Goal: Information Seeking & Learning: Find specific fact

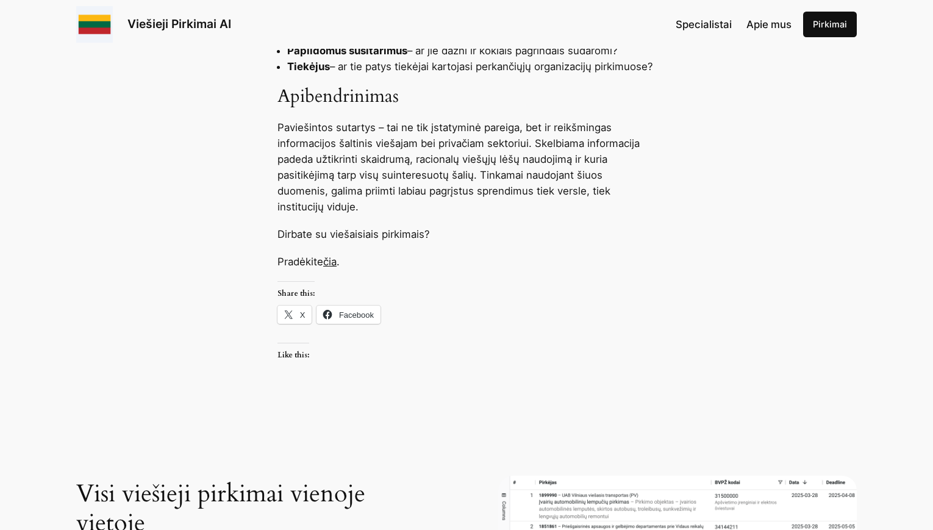
scroll to position [1586, 0]
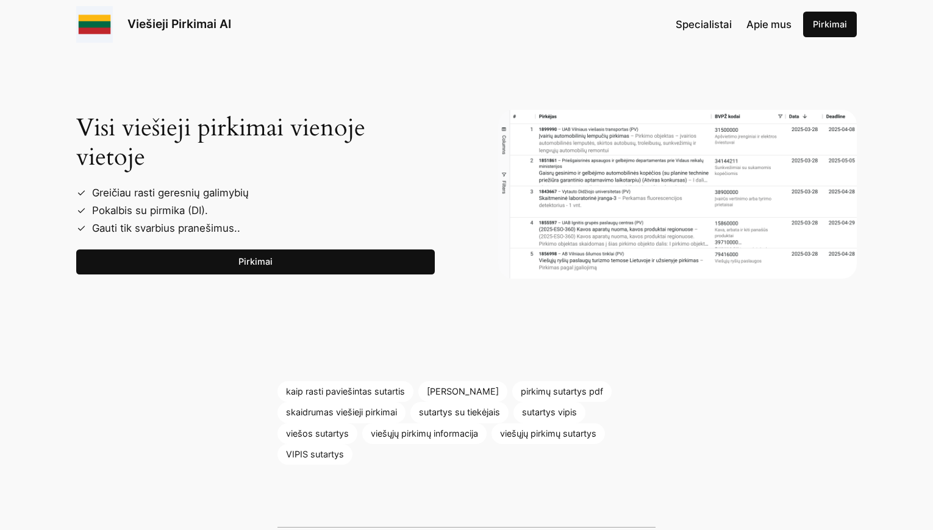
click at [262, 266] on link "Pirkimai" at bounding box center [255, 263] width 359 height 26
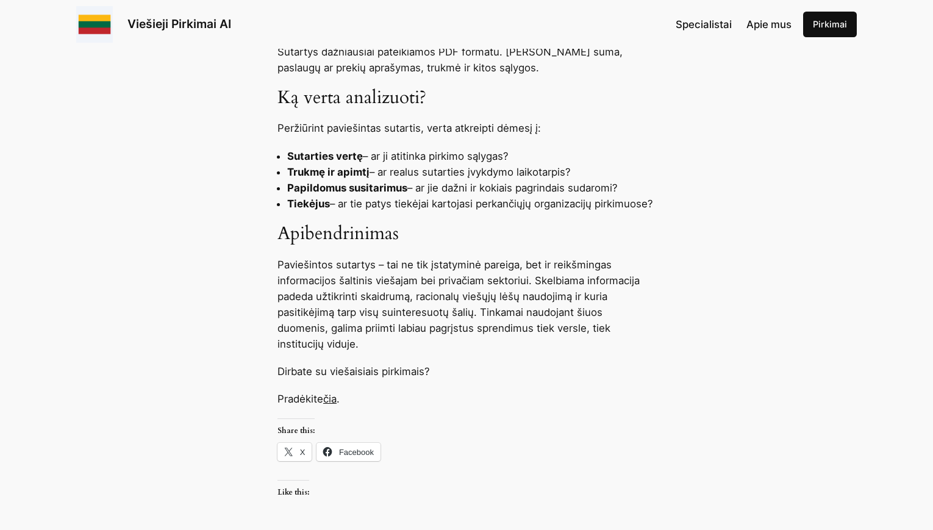
scroll to position [976, 0]
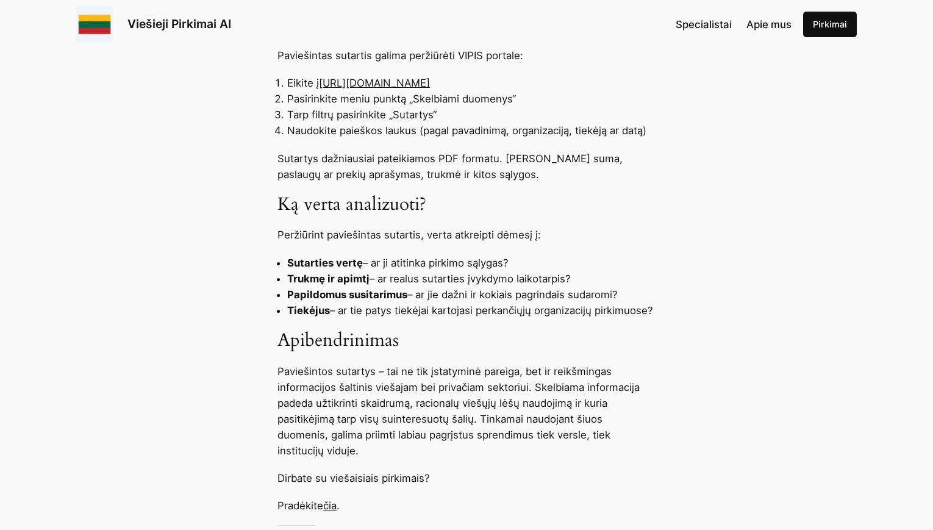
click at [756, 26] on span "Apie mus" at bounding box center [769, 24] width 45 height 12
click at [407, 81] on link "[URL][DOMAIN_NAME]" at bounding box center [374, 83] width 111 height 12
click at [430, 82] on link "[URL][DOMAIN_NAME]" at bounding box center [374, 83] width 111 height 12
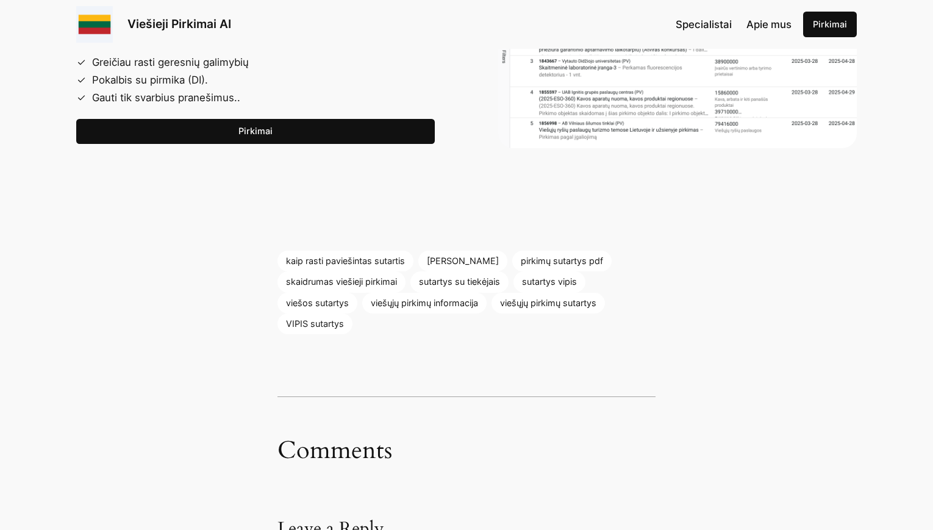
scroll to position [1647, 0]
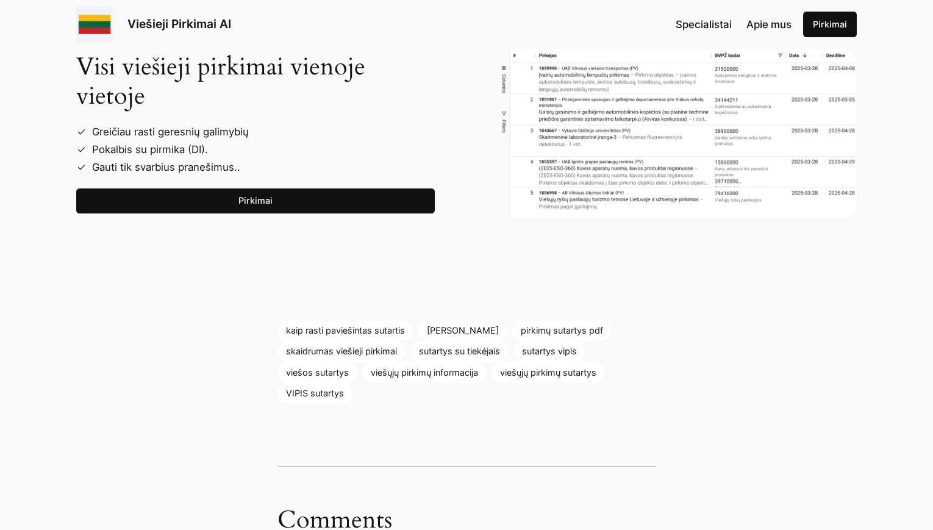
click at [306, 198] on link "Pirkimai" at bounding box center [255, 202] width 359 height 26
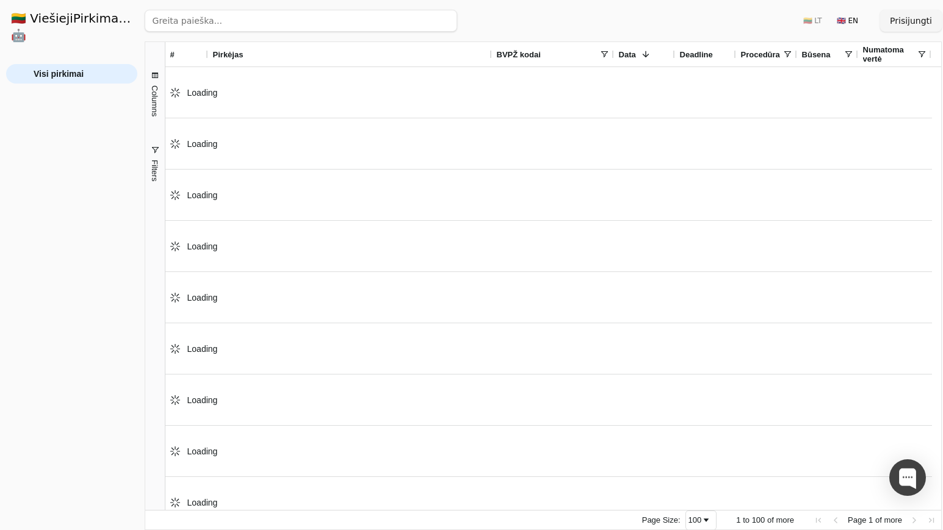
click at [242, 18] on input "search" at bounding box center [301, 21] width 312 height 22
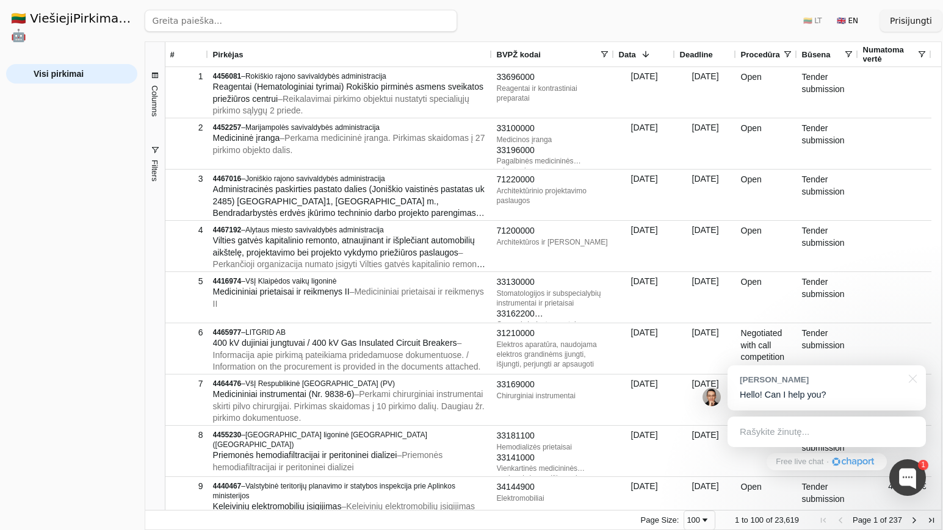
click at [315, 23] on input "search" at bounding box center [301, 21] width 312 height 22
paste input "UFS-2025-38"
type input "UFS-2025-38"
click button "Ieškoti" at bounding box center [433, 21] width 48 height 22
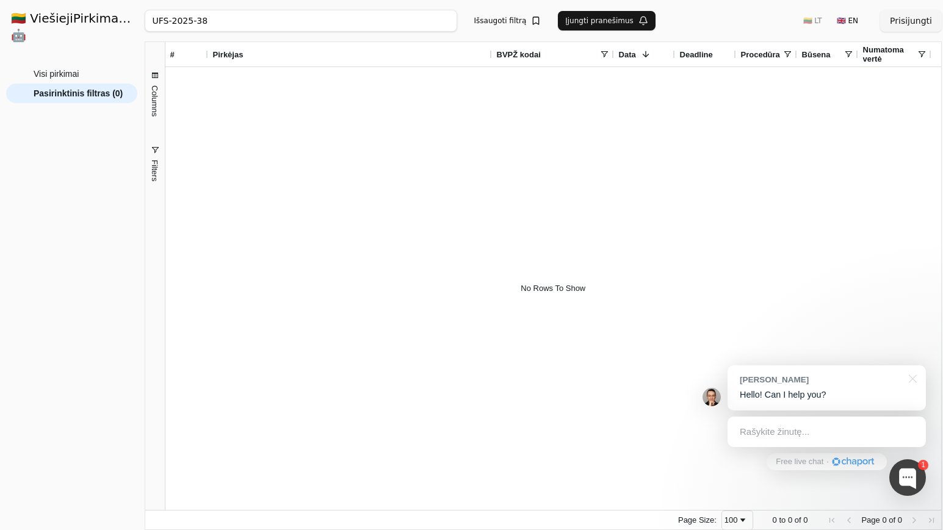
drag, startPoint x: 239, startPoint y: 23, endPoint x: 109, endPoint y: 23, distance: 130.6
click at [109, 23] on div "🇱🇹 ViešiejiPirkimai .AI 🤖 Prisijungti Group Visi pirkimai Pasirinktinis filtras…" at bounding box center [471, 265] width 943 height 530
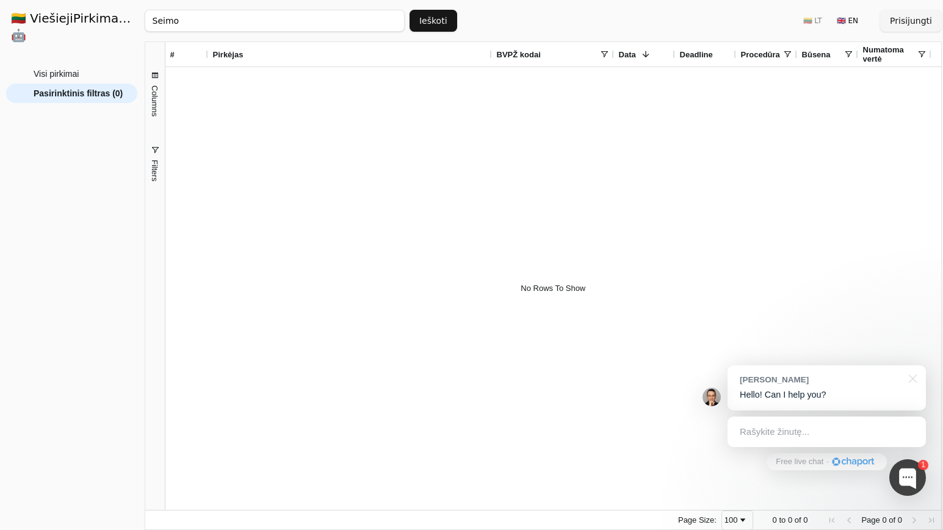
click button "Ieškoti" at bounding box center [433, 21] width 48 height 22
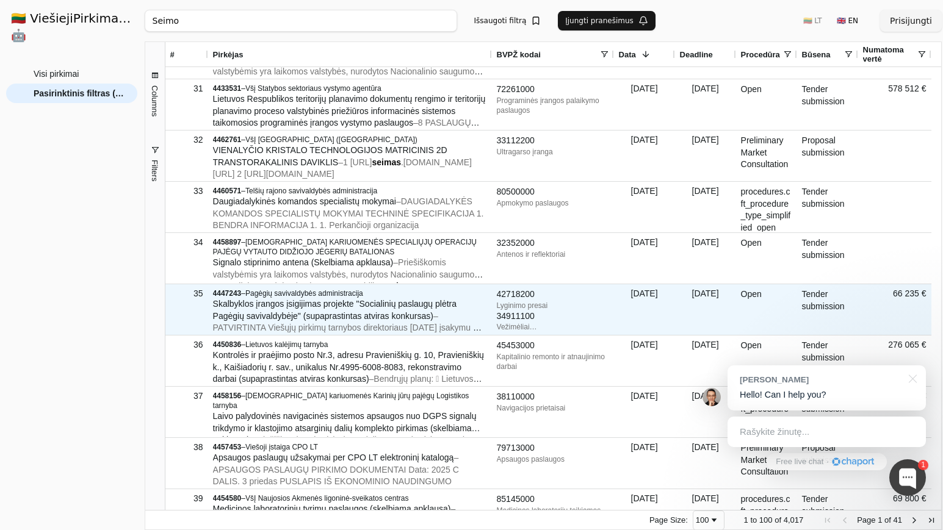
scroll to position [1952, 0]
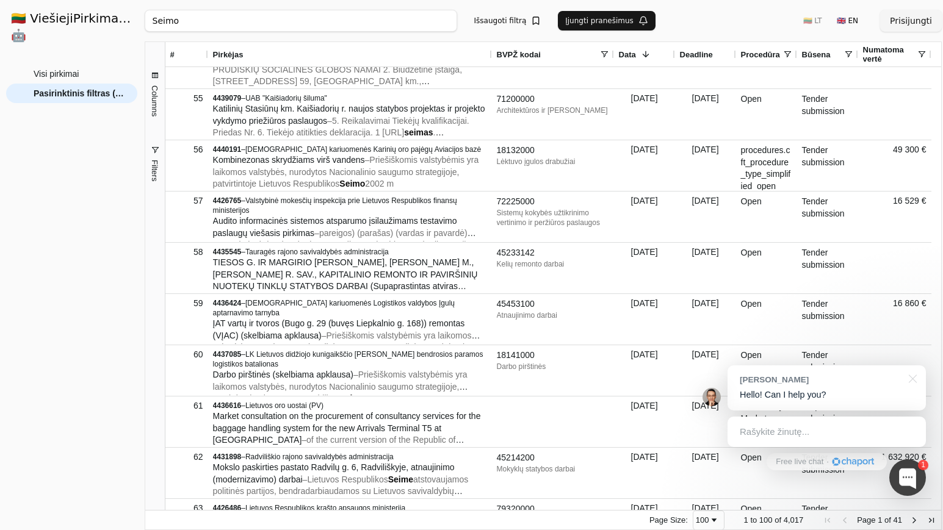
click at [217, 21] on input "Seimo" at bounding box center [301, 21] width 312 height 22
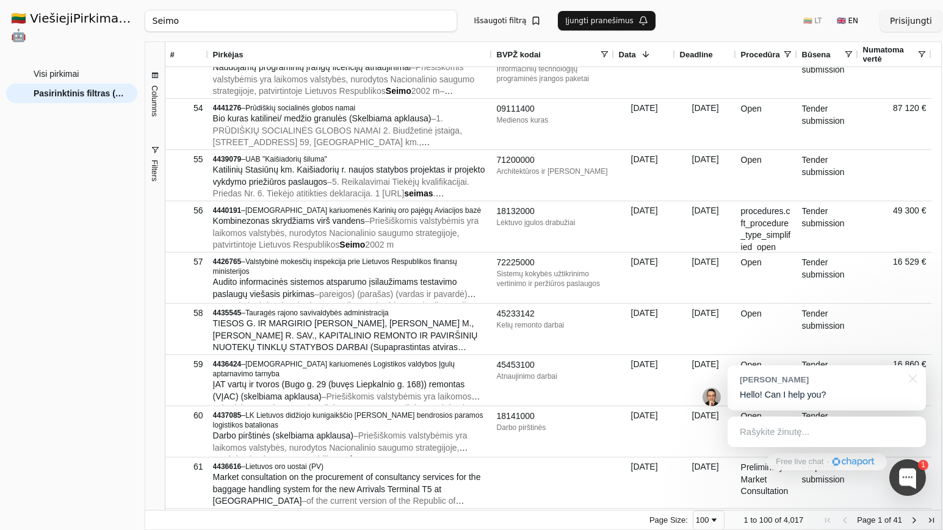
drag, startPoint x: 190, startPoint y: 29, endPoint x: 119, endPoint y: 29, distance: 70.8
click at [119, 29] on div "🇱🇹 ViešiejiPirkimai .AI 🤖 Prisijungti Group Visi pirkimai Pasirinktinis filtras…" at bounding box center [471, 265] width 943 height 530
paste input "IO projects"
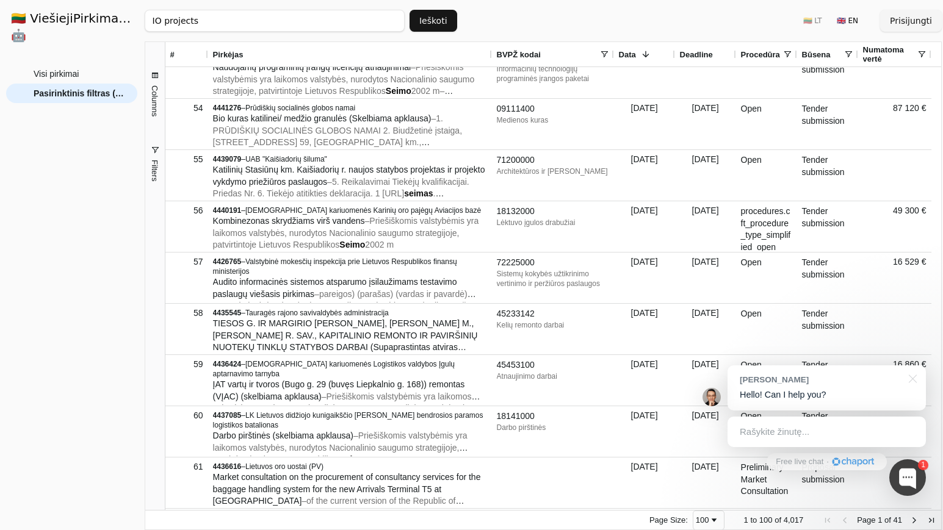
type input "IO projects"
click button "Ieškoti" at bounding box center [433, 21] width 48 height 22
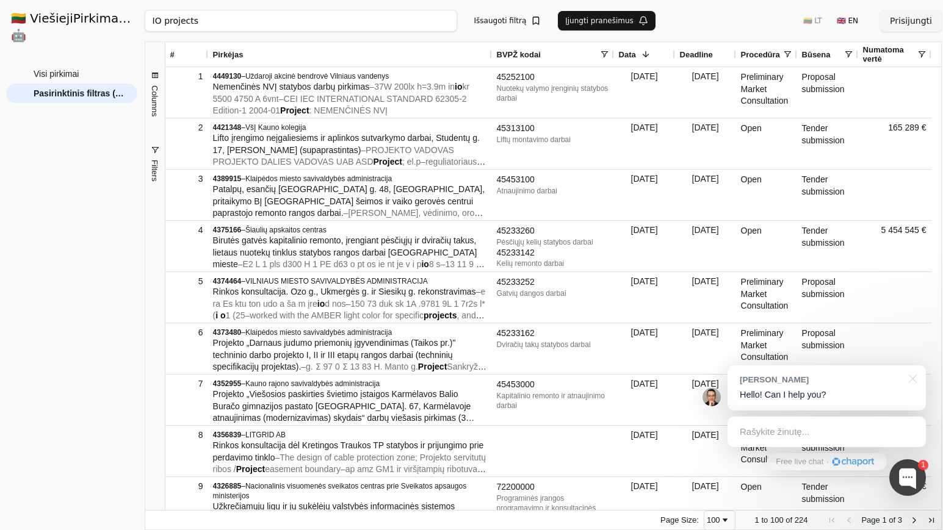
click at [260, 18] on input "IO projects" at bounding box center [301, 21] width 312 height 22
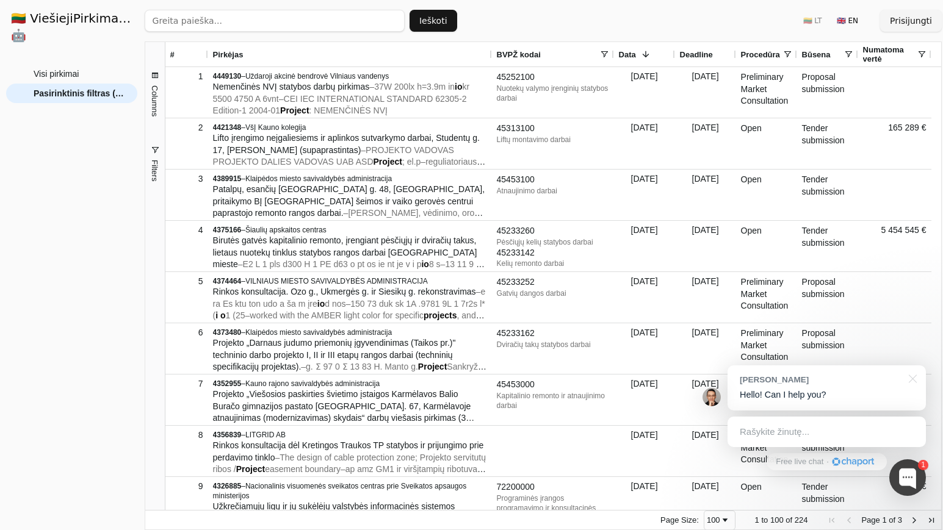
type input "S"
type input "Lietuvos Respublikos Seimo kanceliarija"
click button "Ieškoti" at bounding box center [433, 21] width 48 height 22
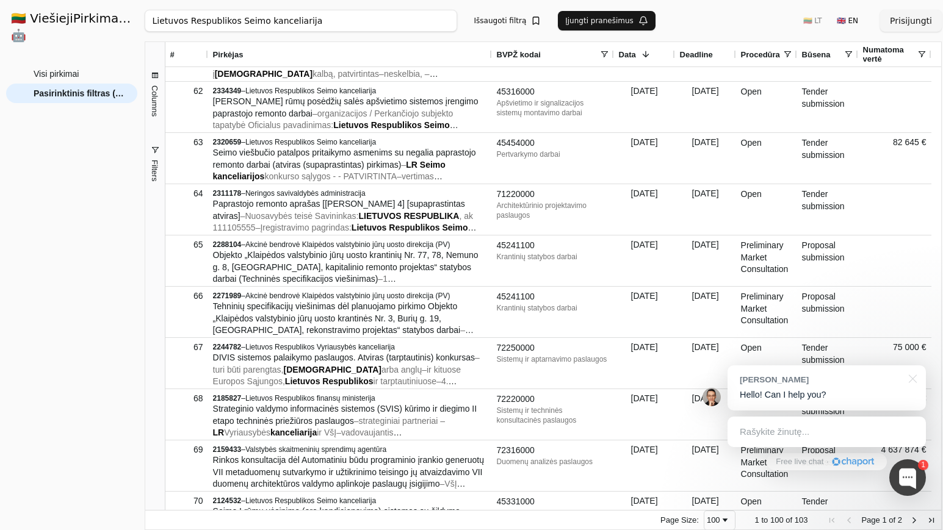
scroll to position [3050, 0]
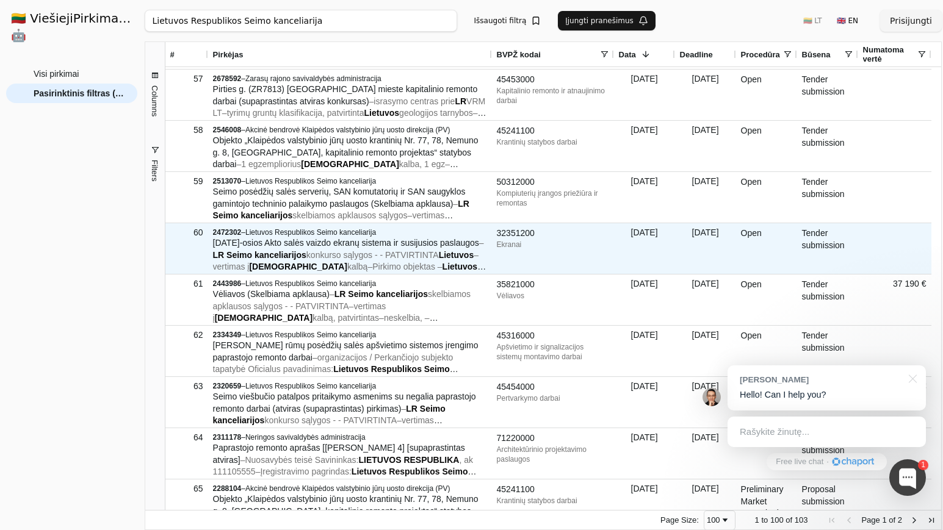
click at [337, 242] on span "Kovo 11-osios Akto salės vaizdo ekranų sistema ir susijusios paslaugos" at bounding box center [346, 243] width 266 height 10
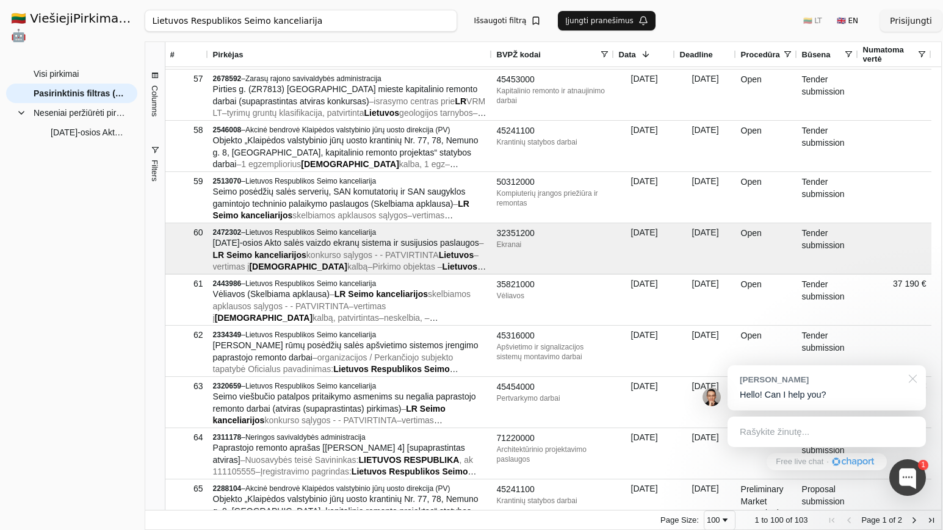
click at [913, 381] on div at bounding box center [910, 377] width 31 height 25
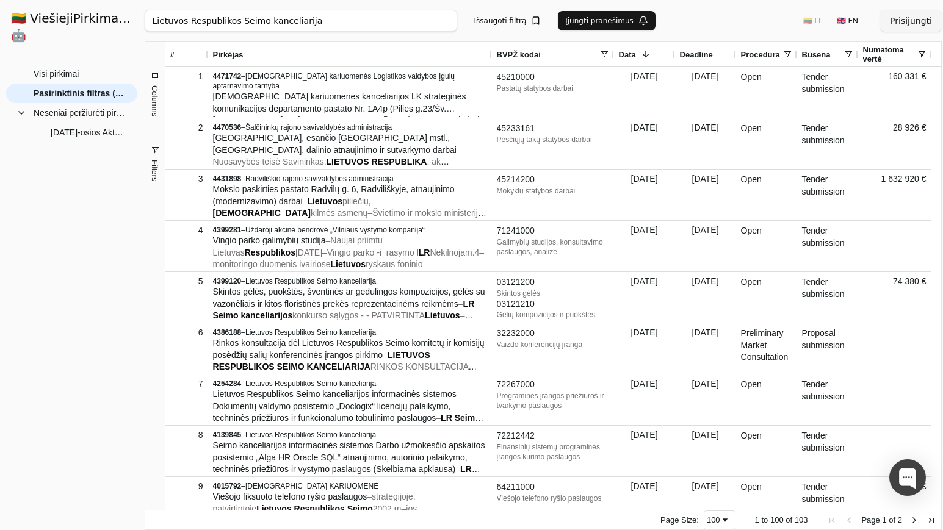
click at [848, 52] on span at bounding box center [848, 54] width 10 height 10
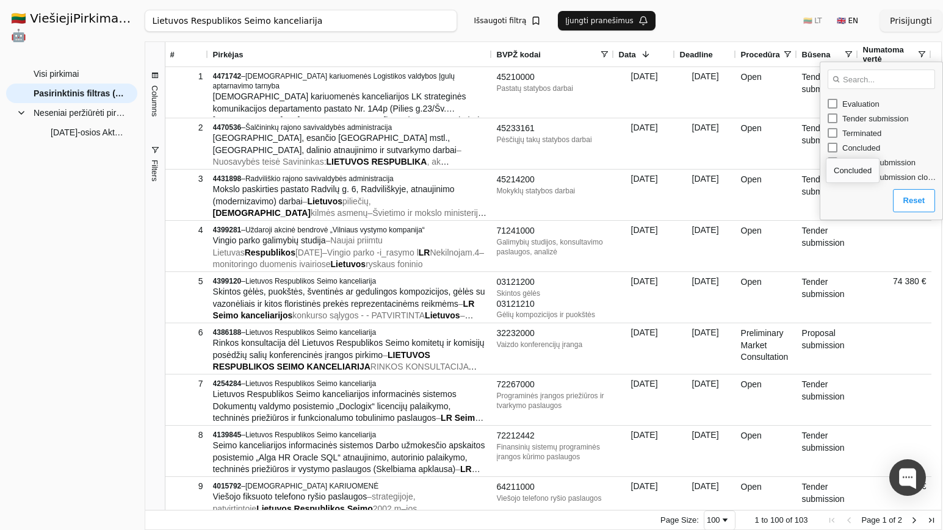
click at [825, 147] on div "Concluded" at bounding box center [881, 147] width 122 height 15
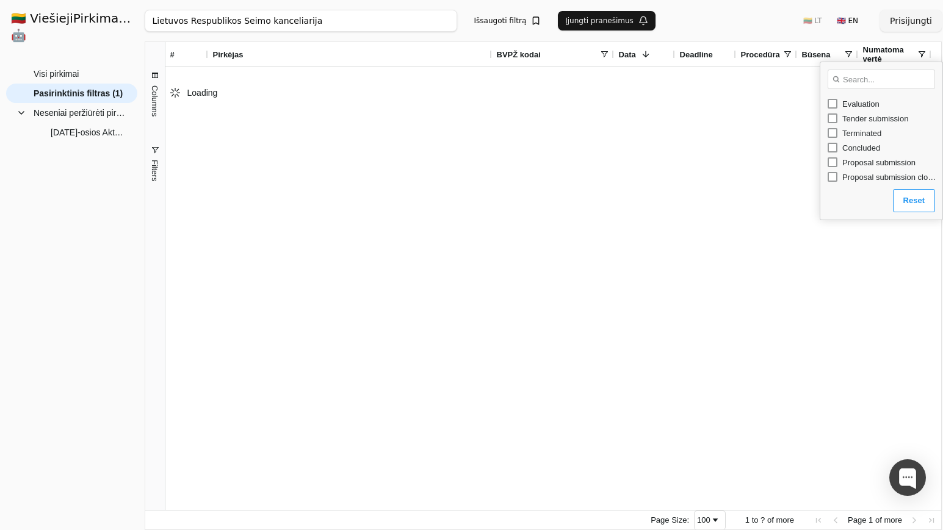
click at [805, 55] on span "Būsena" at bounding box center [816, 54] width 29 height 9
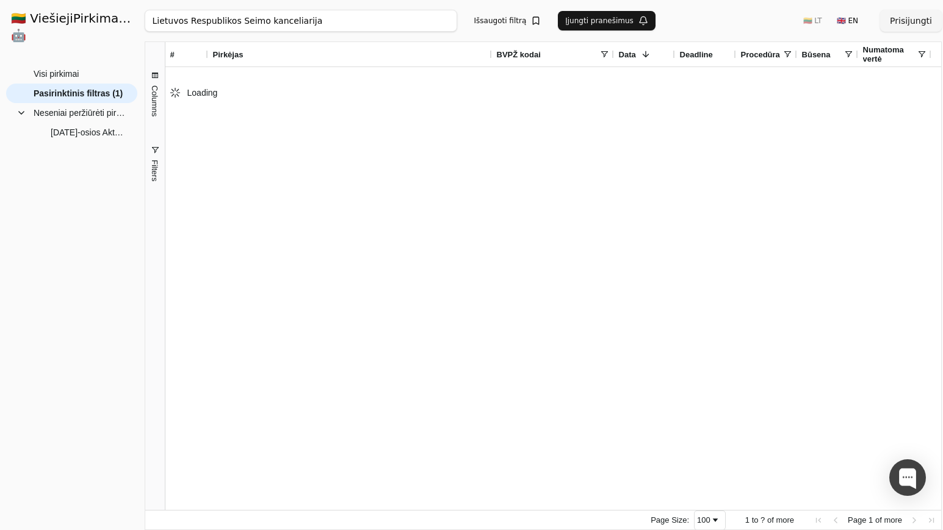
click at [763, 57] on span "Procedūra" at bounding box center [760, 54] width 39 height 9
click at [785, 53] on span at bounding box center [787, 54] width 10 height 10
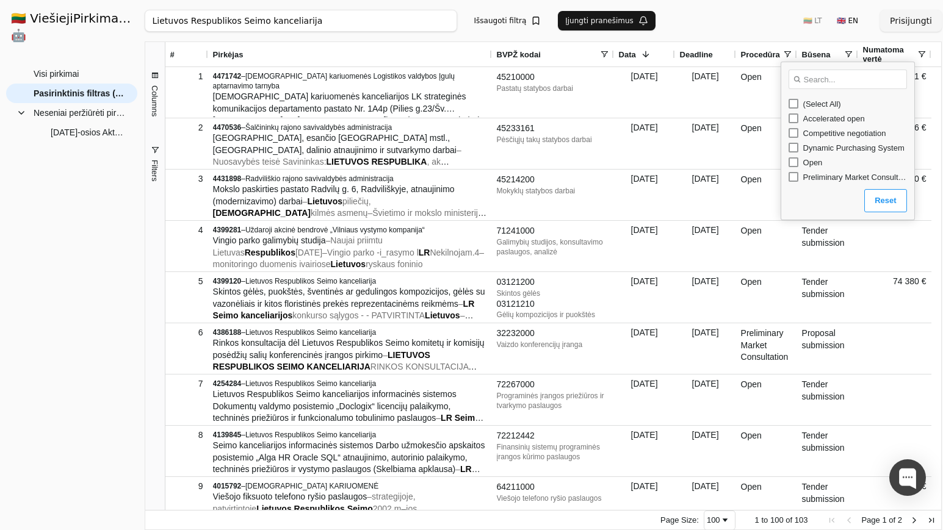
click at [699, 55] on span "Deadline" at bounding box center [696, 54] width 33 height 9
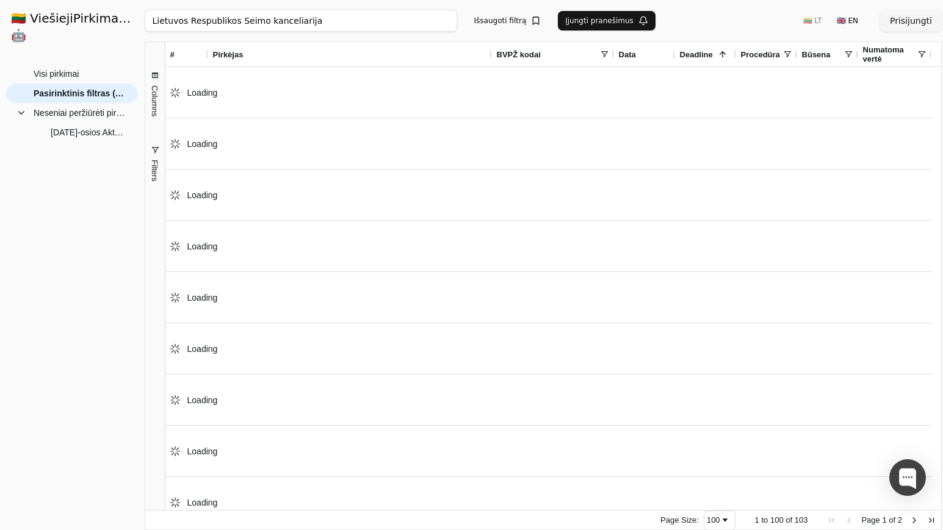
click at [699, 55] on span "Deadline" at bounding box center [696, 54] width 33 height 9
click at [529, 50] on span "BVPŽ kodai" at bounding box center [519, 54] width 44 height 9
click at [529, 52] on span "BVPŽ kodai" at bounding box center [519, 54] width 44 height 9
click at [529, 56] on span "BVPŽ kodai" at bounding box center [519, 54] width 44 height 9
click at [79, 104] on span "Neseniai peržiūrėti pirkimai" at bounding box center [80, 113] width 92 height 18
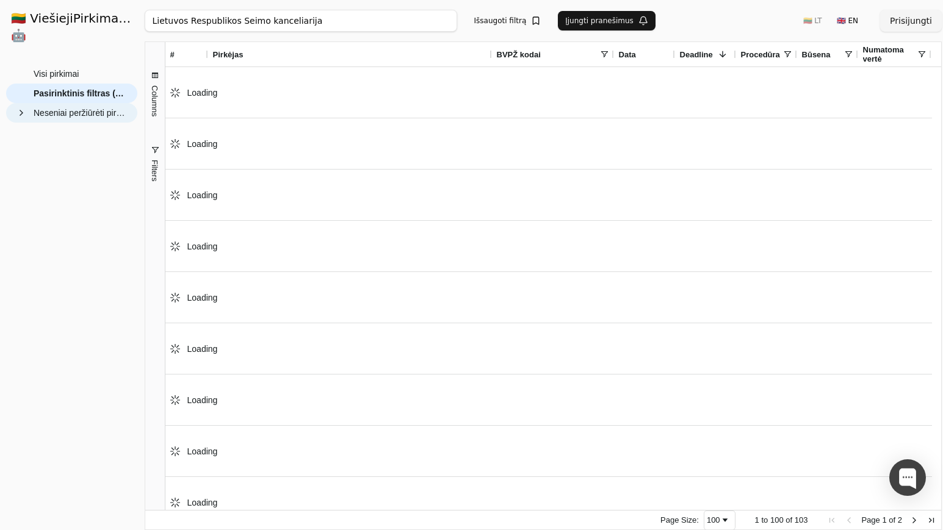
click at [79, 104] on span "Neseniai peržiūrėti pirkimai" at bounding box center [80, 113] width 92 height 18
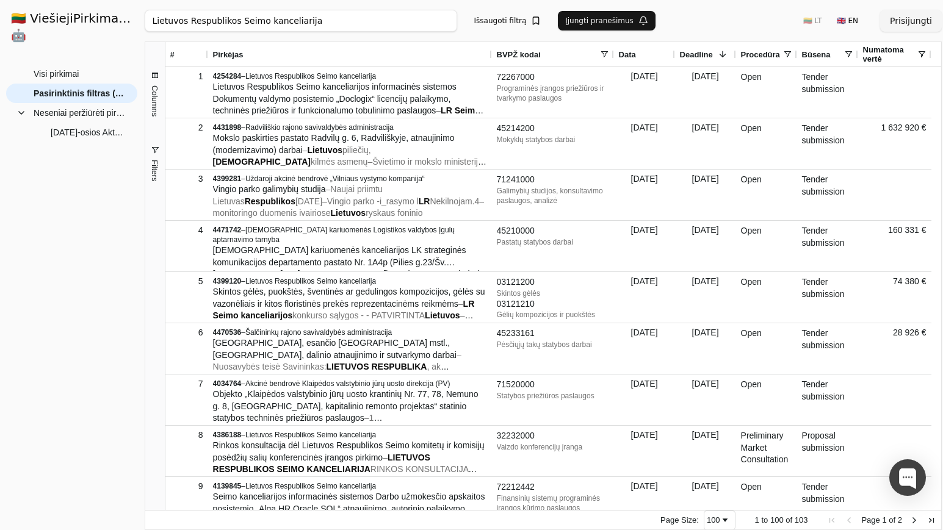
click at [85, 231] on div "Visi pirkimai Pasirinktinis filtras (103) Neseniai peržiūrėti pirkimai Kovo 11-…" at bounding box center [71, 292] width 131 height 456
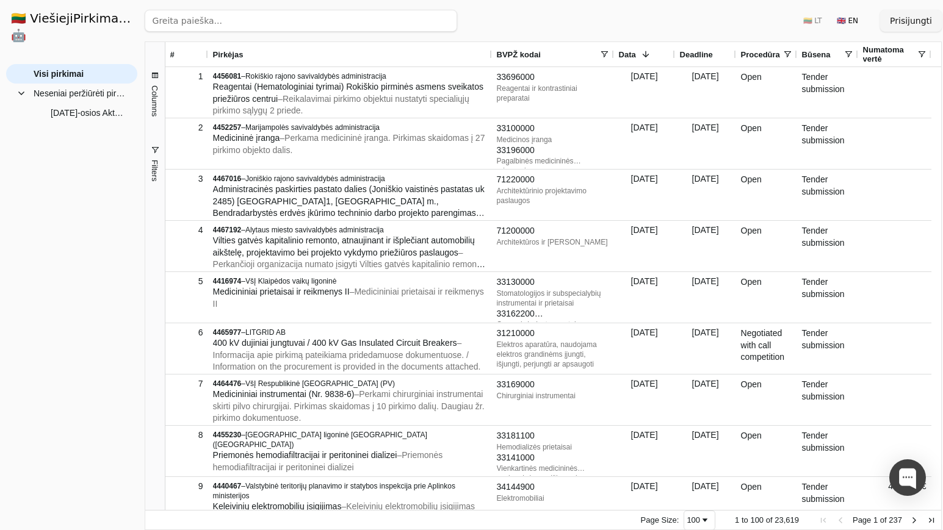
click at [758, 10] on div "Ieškoti 🇱🇹 LT 🇬🇧 EN Prisijungti" at bounding box center [543, 20] width 797 height 41
click at [292, 27] on input "search" at bounding box center [301, 21] width 312 height 22
paste input "SEIMO VEIKLOS INFORMACINĖS SISTEMOS SEIMO POSĖDŽIŲ EIGOS VALDYMO"
type input "SEIMO VEIKLOS INFORMACINĖS SISTEMOS SEIMO POSĖDŽIŲ EIGOS VALDYMO"
click button "Ieškoti" at bounding box center [433, 21] width 48 height 22
